Goal: Transaction & Acquisition: Purchase product/service

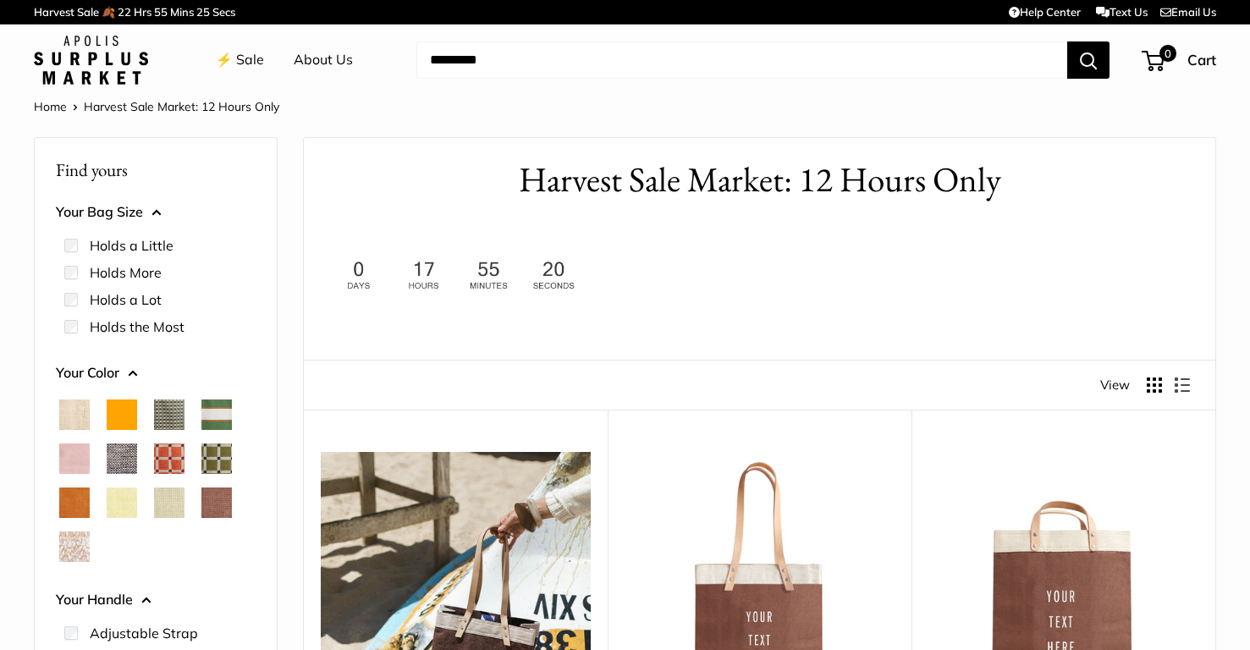
click at [537, 291] on img at bounding box center [456, 275] width 254 height 39
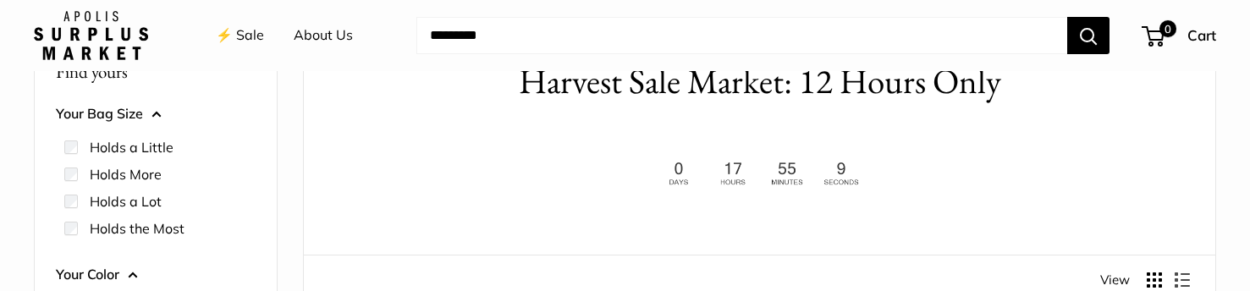
scroll to position [122, 0]
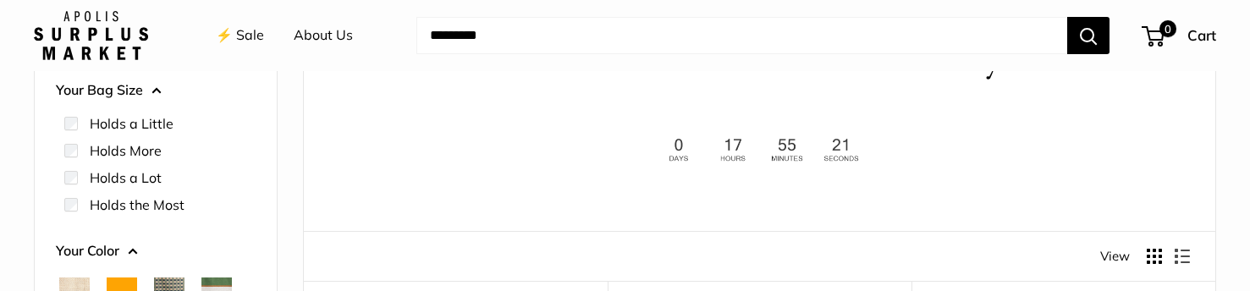
drag, startPoint x: 733, startPoint y: 259, endPoint x: 795, endPoint y: 3, distance: 263.0
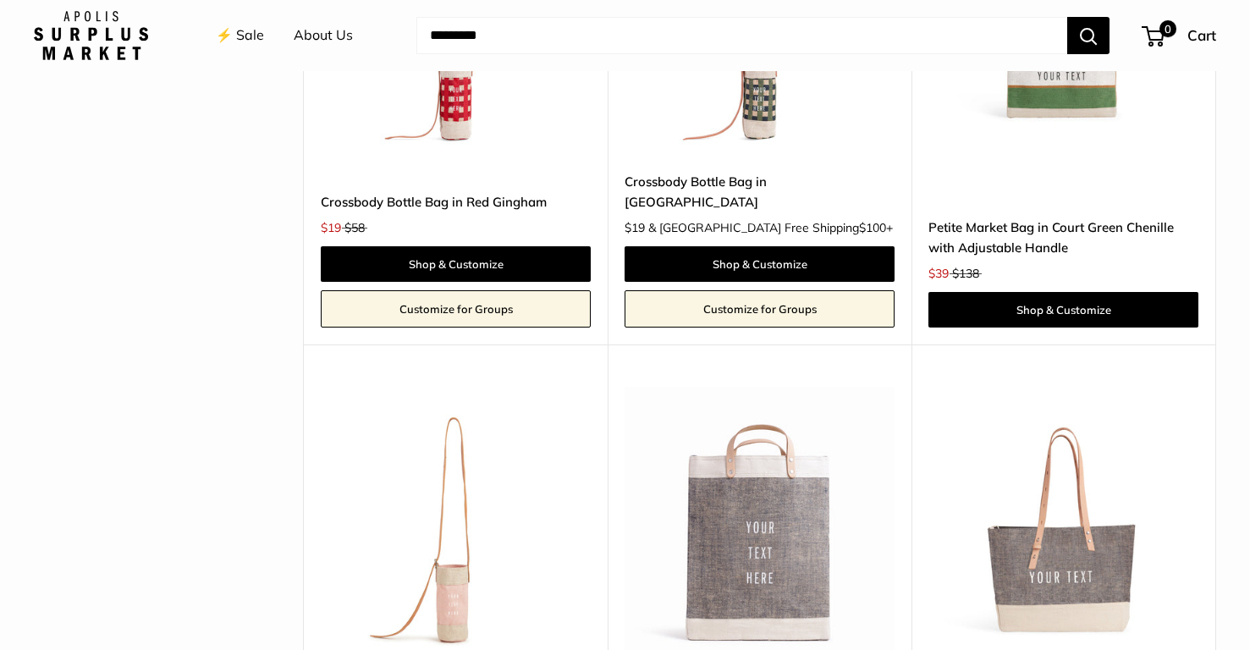
scroll to position [4647, 0]
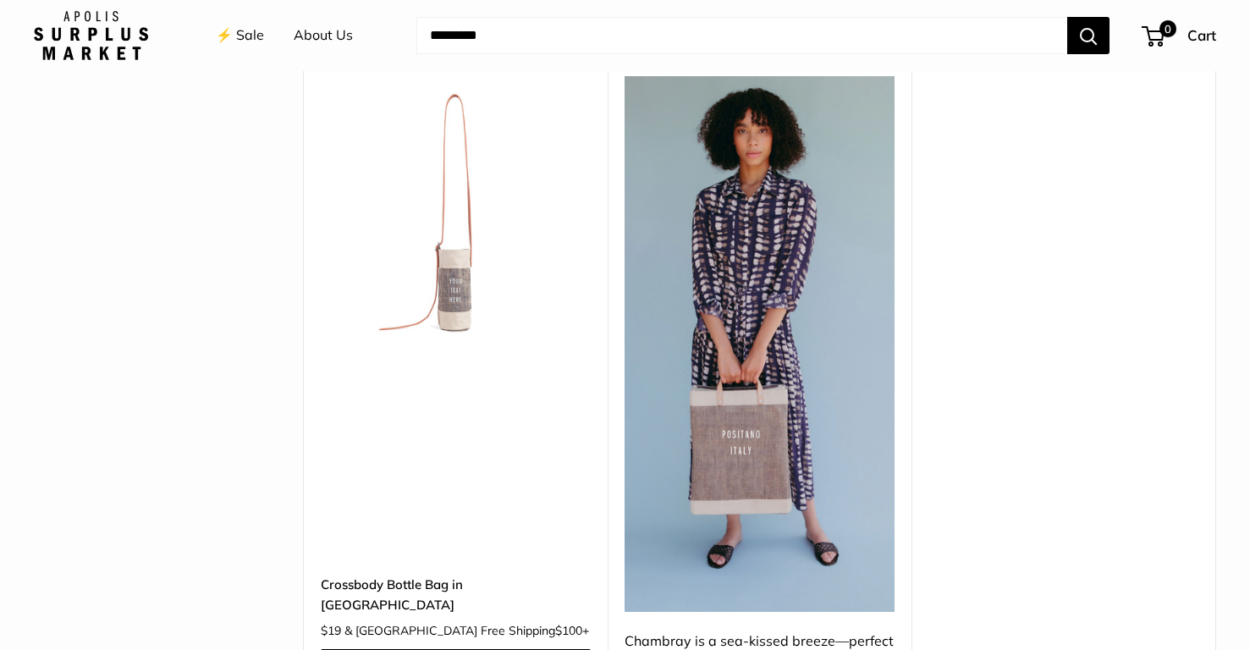
scroll to position [5551, 0]
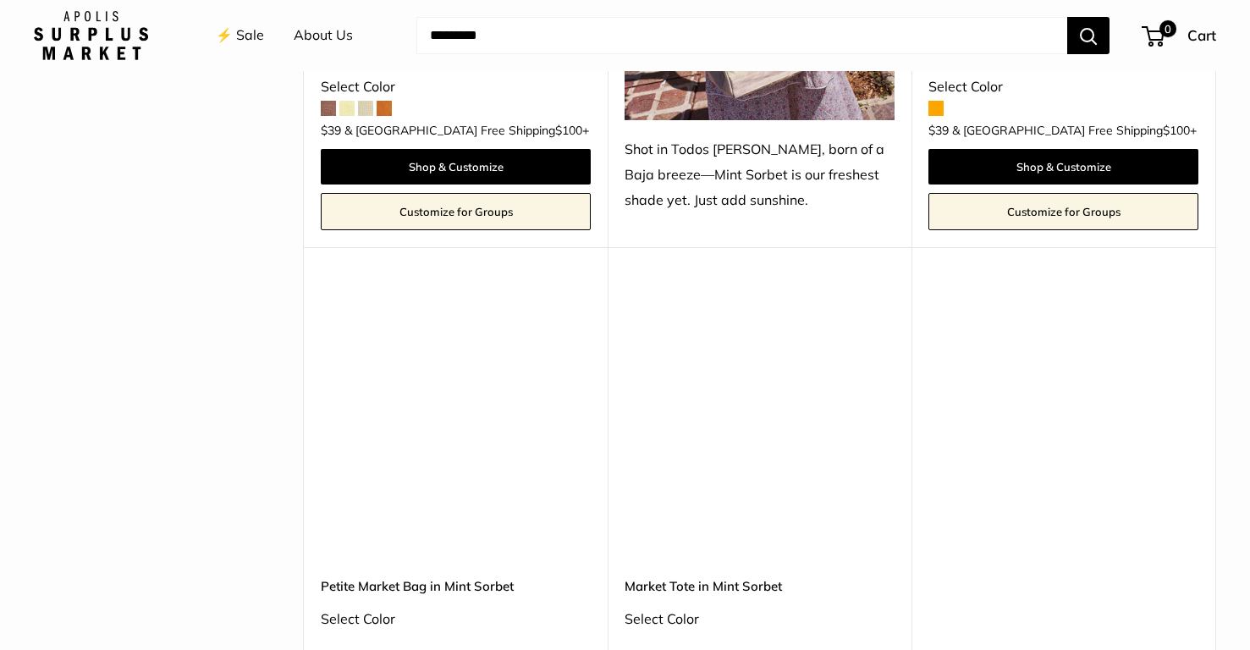
scroll to position [1133, 0]
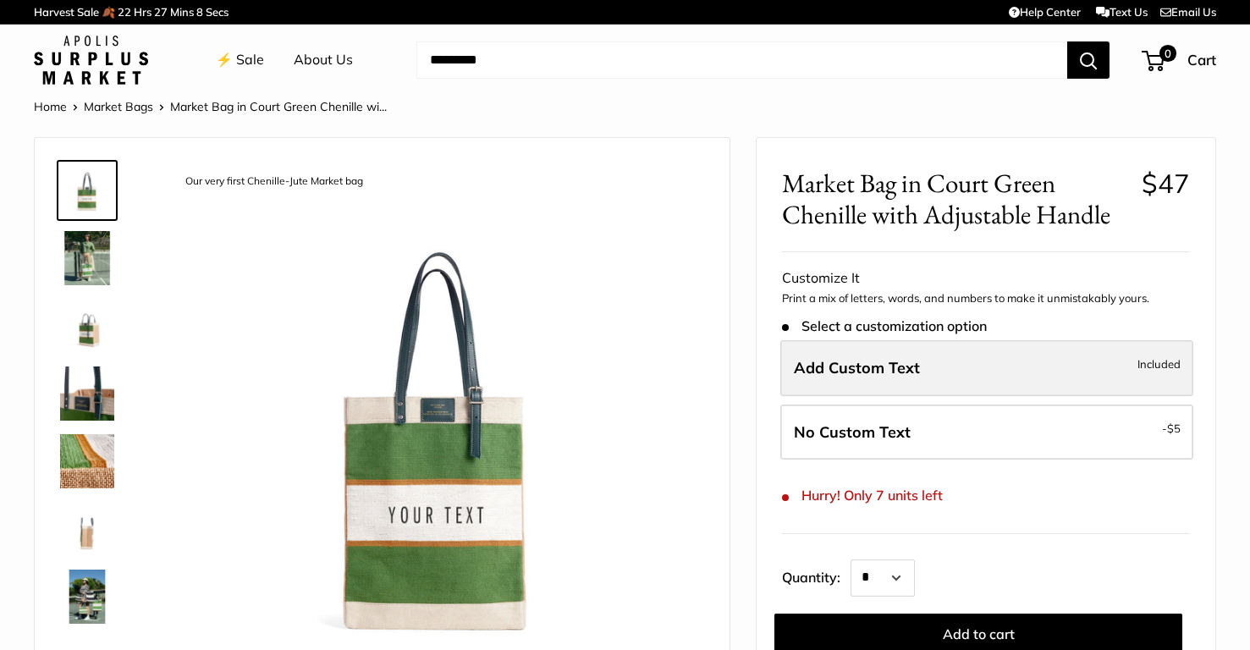
click at [884, 367] on span "Add Custom Text" at bounding box center [857, 367] width 126 height 19
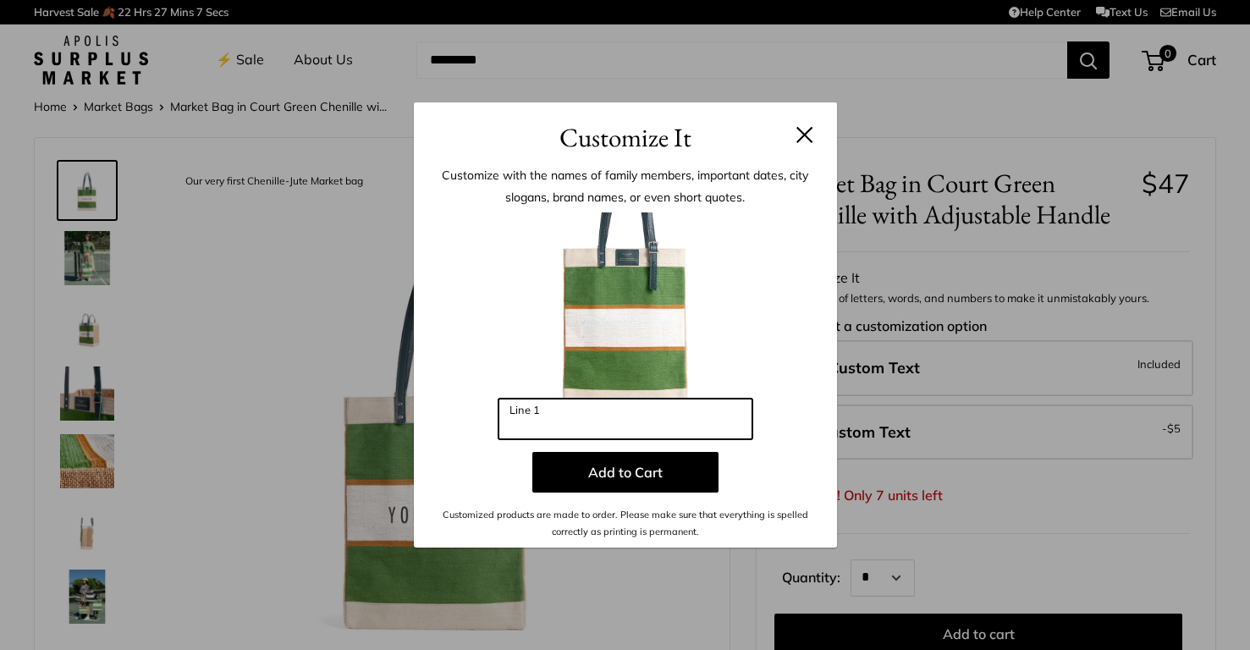
click at [636, 421] on input "Line 1" at bounding box center [626, 419] width 254 height 41
type input "***"
click at [601, 483] on button "Add to Cart" at bounding box center [625, 472] width 186 height 41
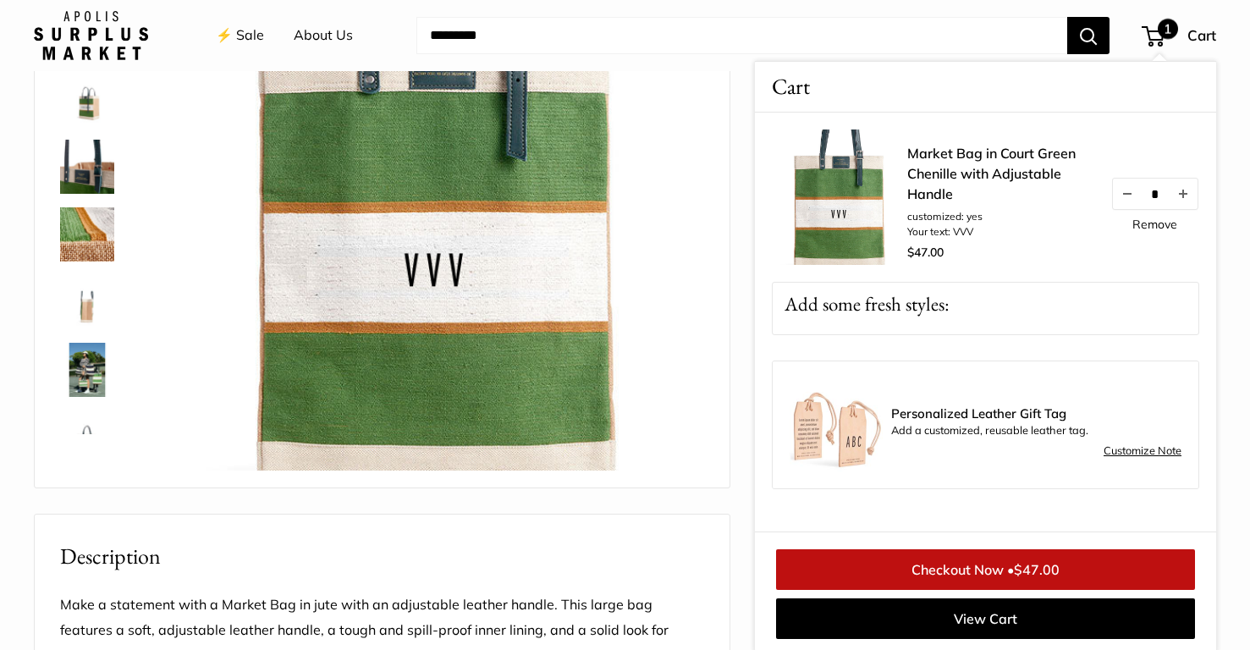
scroll to position [245, 0]
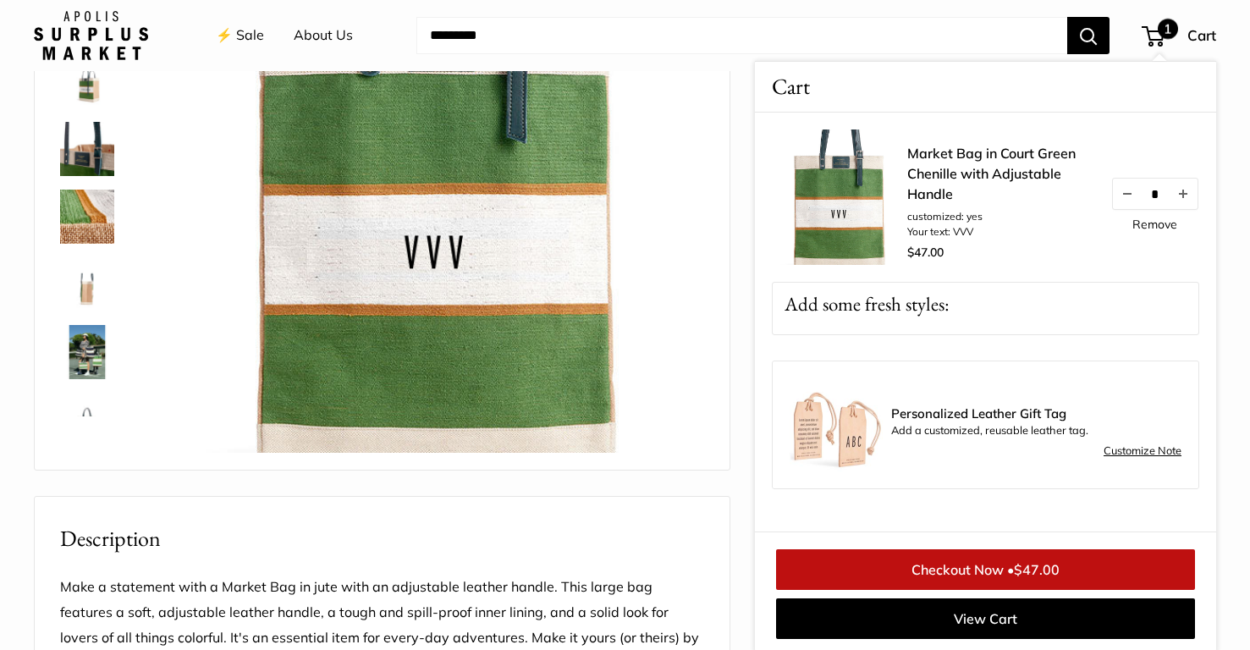
click at [717, 355] on div "Adjustable Handles for whatever mood you are in Print Shop Exclusive Leather Pa…" at bounding box center [382, 181] width 695 height 576
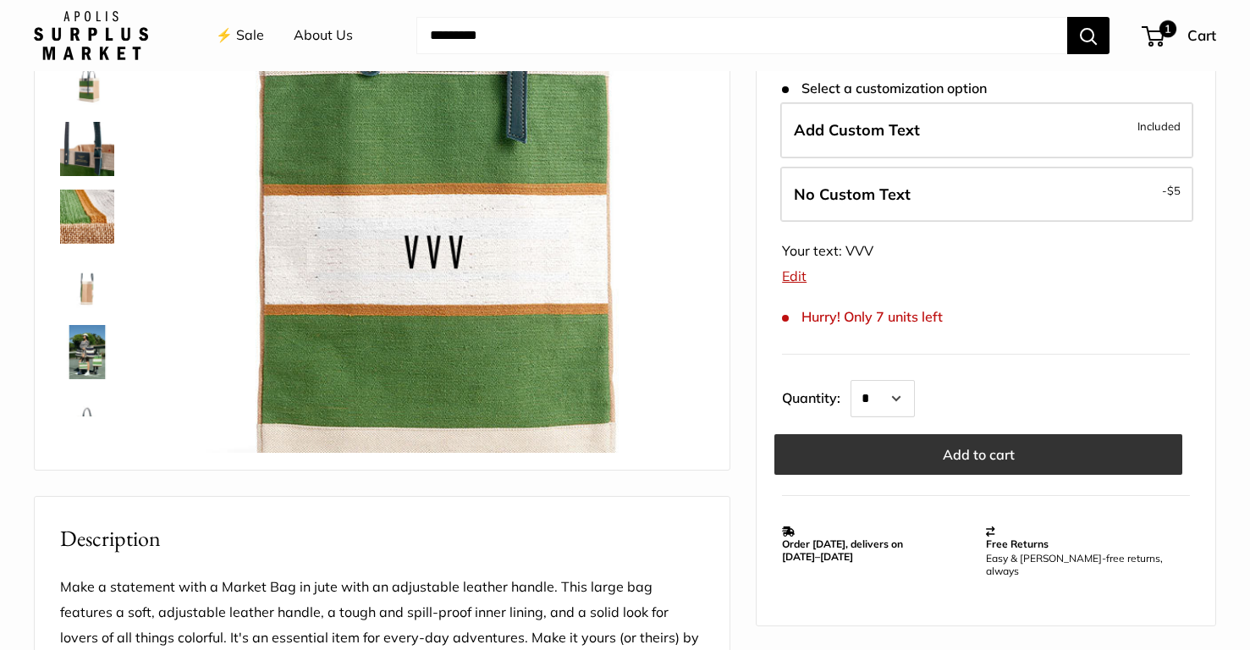
click at [904, 446] on button "Add to cart" at bounding box center [978, 454] width 408 height 41
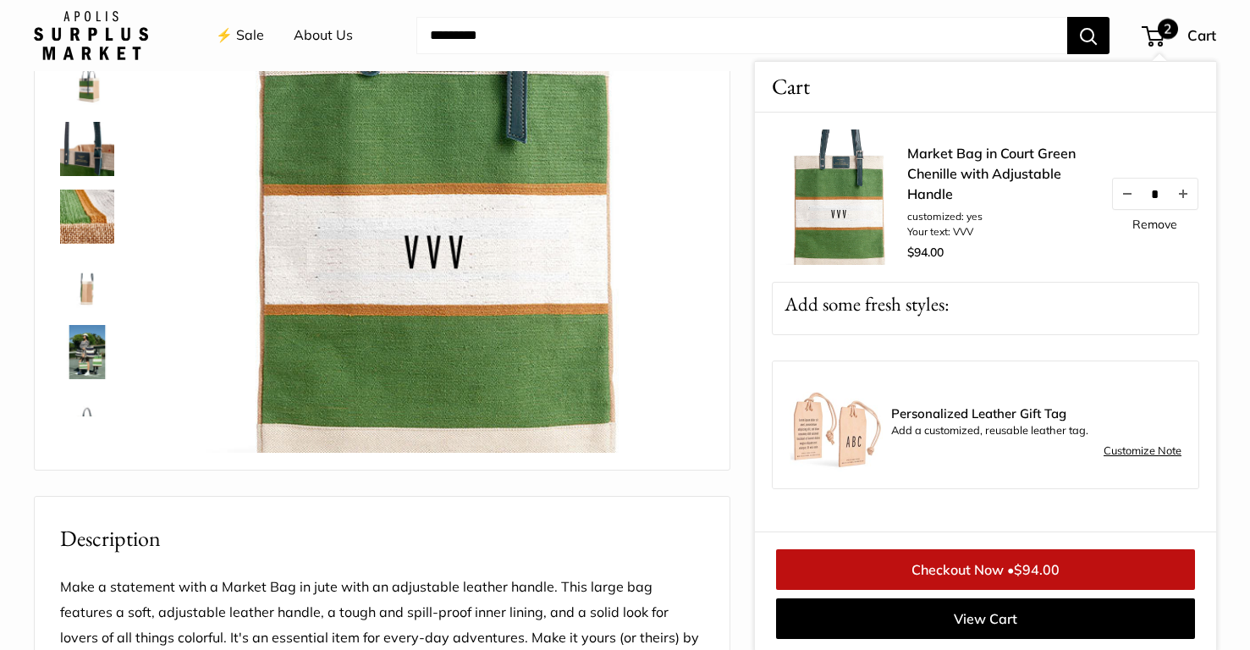
click at [741, 167] on div "Adjustable Handles for whatever mood you are in Print Shop Exclusive Leather Pa…" at bounding box center [625, 556] width 1182 height 1327
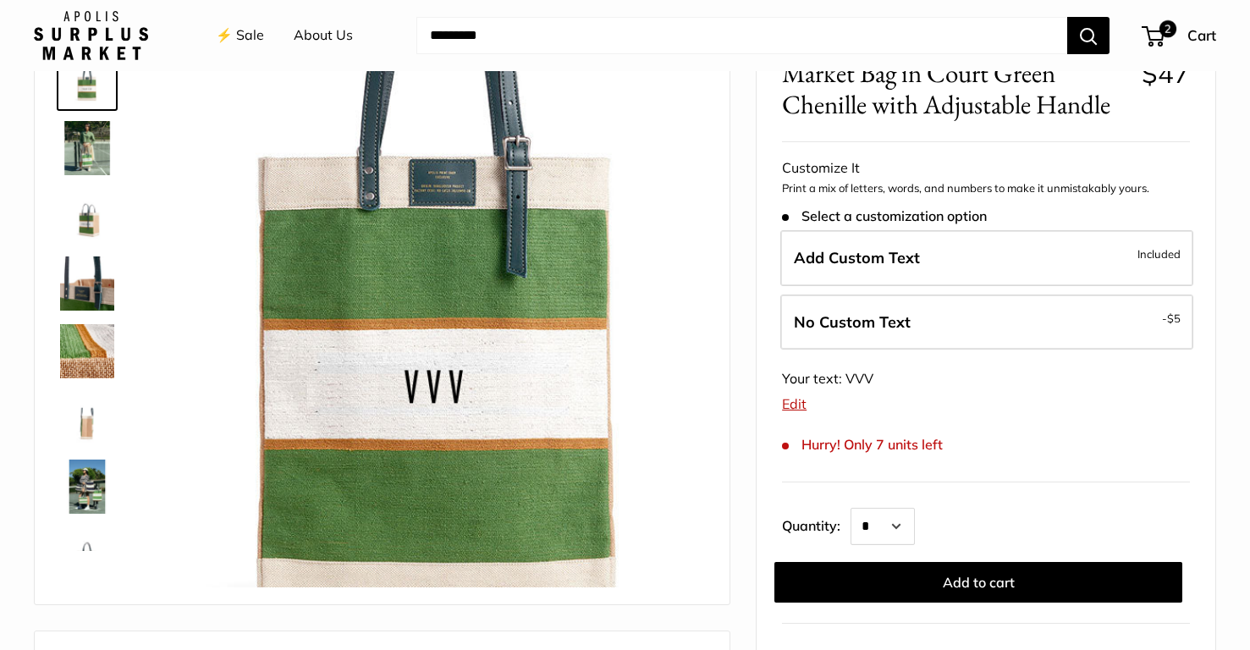
scroll to position [0, 0]
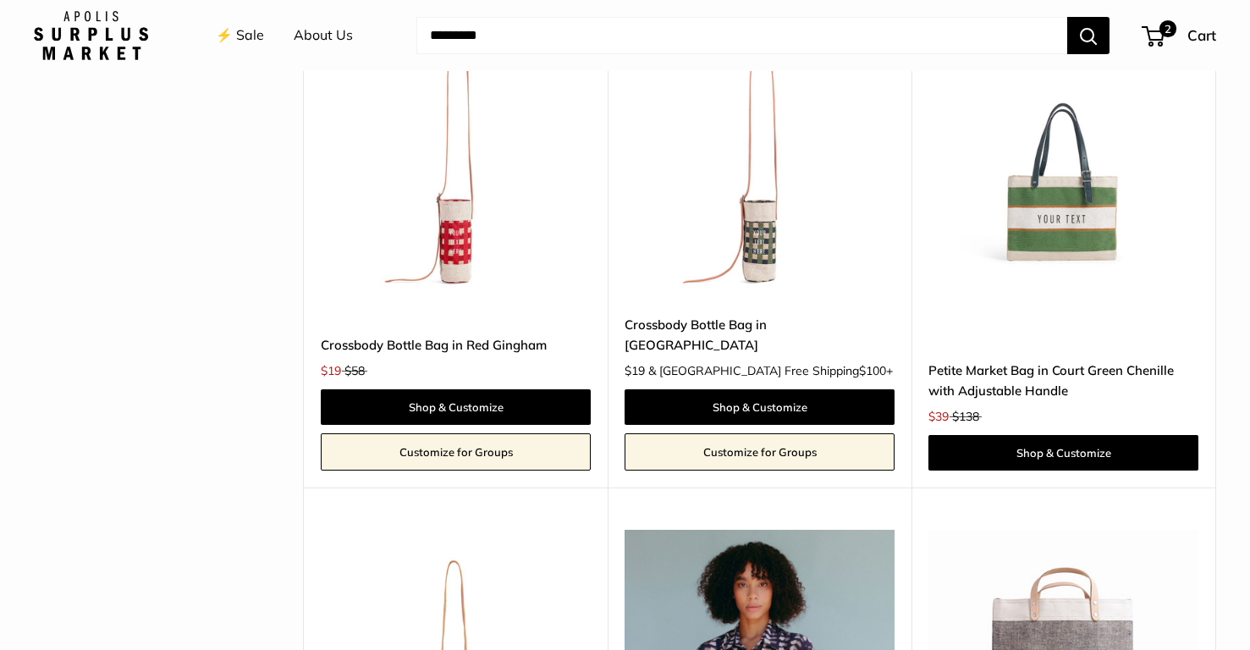
scroll to position [4574, 0]
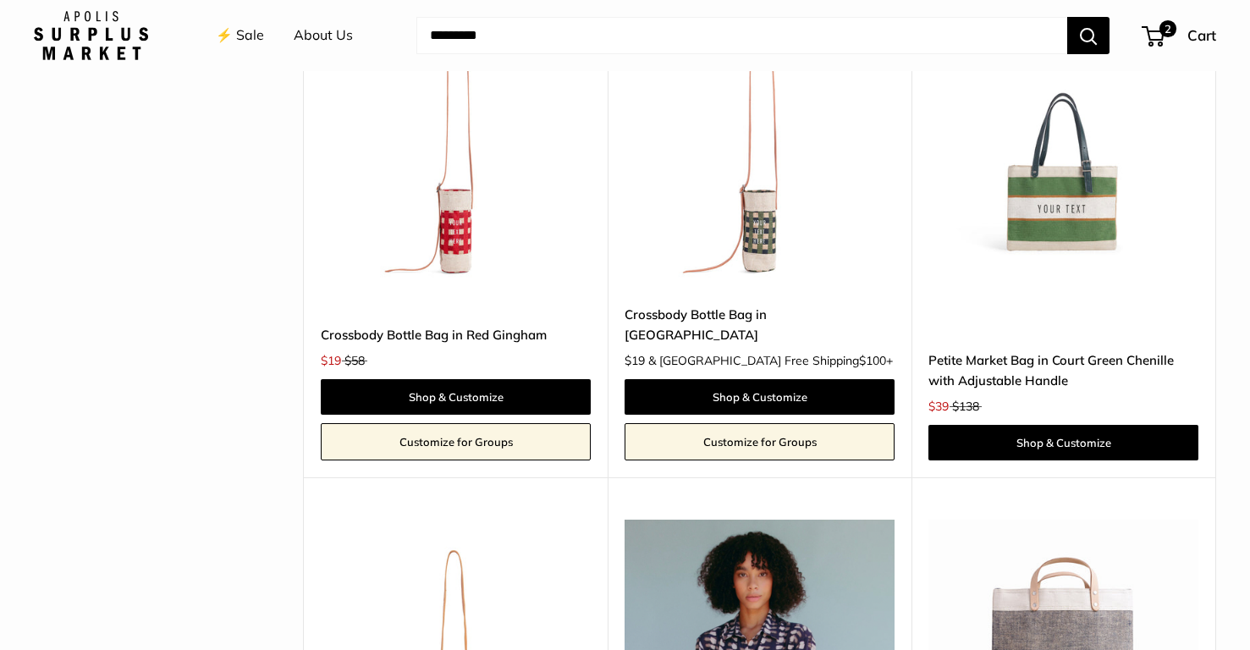
click at [0, 0] on img at bounding box center [0, 0] width 0 height 0
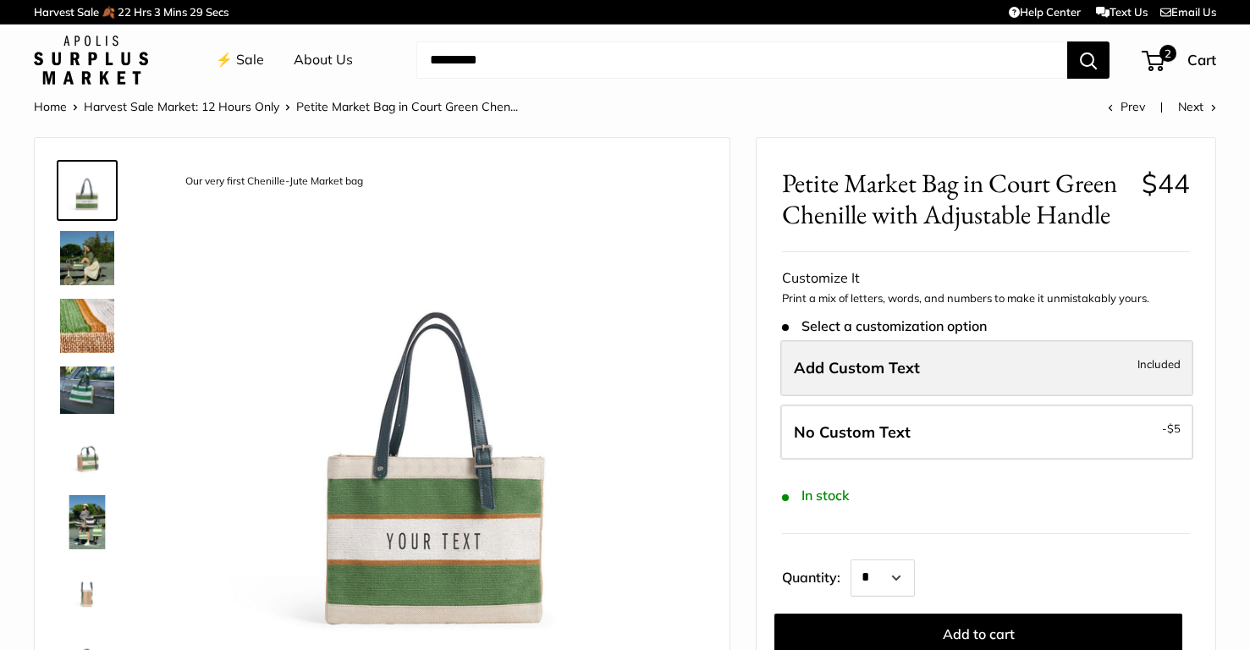
click at [873, 385] on label "Add Custom Text Included" at bounding box center [986, 368] width 413 height 56
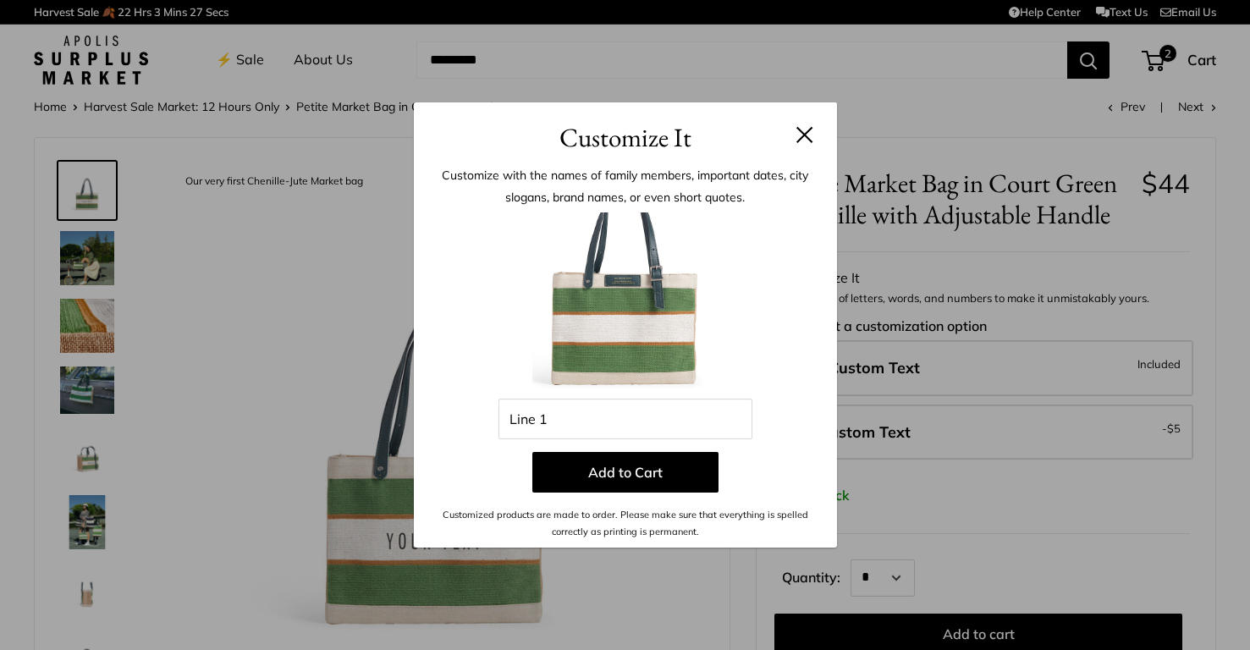
click at [803, 140] on button at bounding box center [804, 134] width 17 height 17
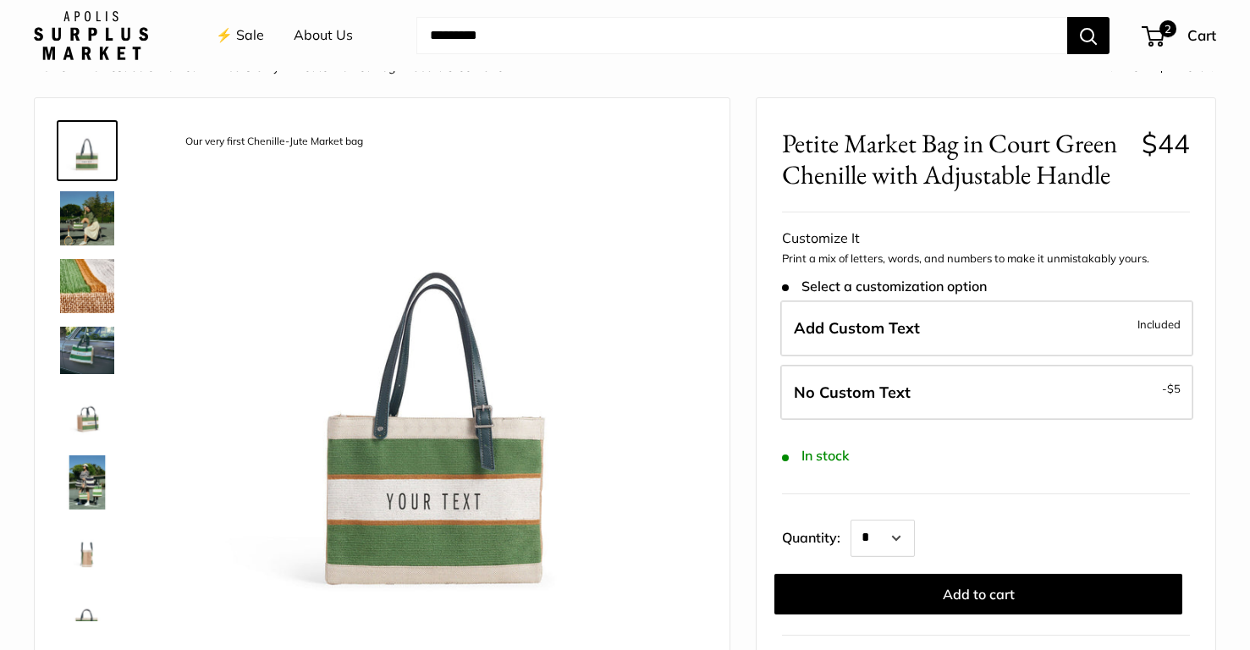
scroll to position [54, 0]
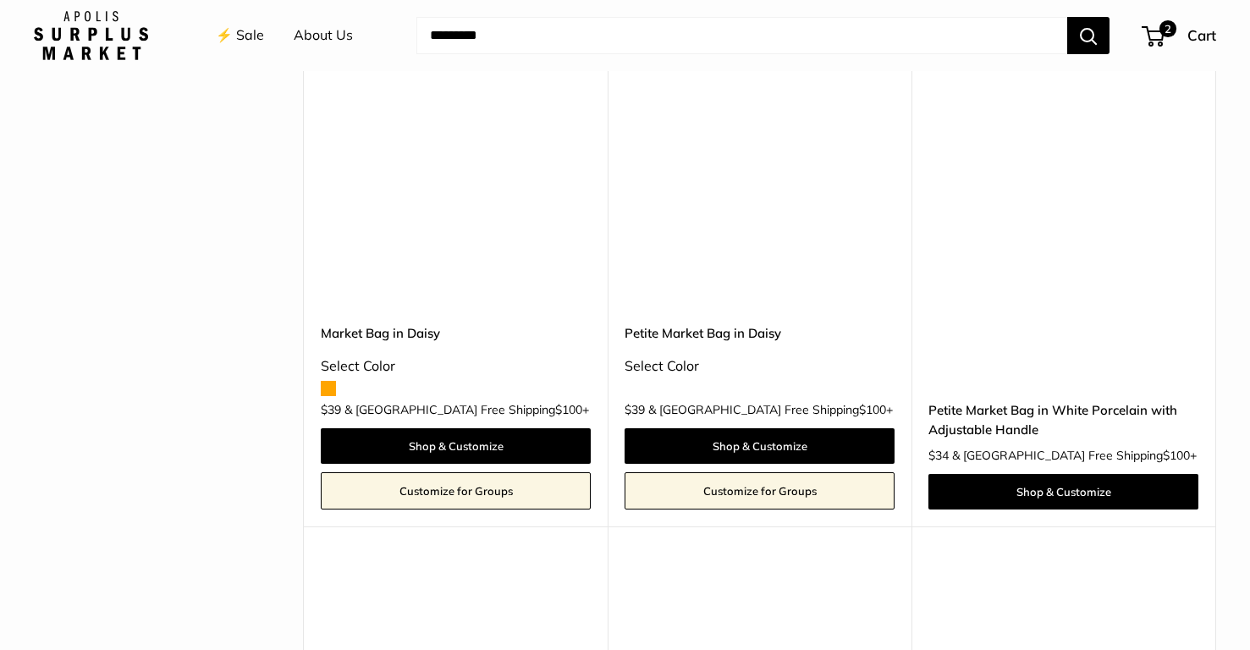
scroll to position [1692, 0]
